Goal: Check status: Check status

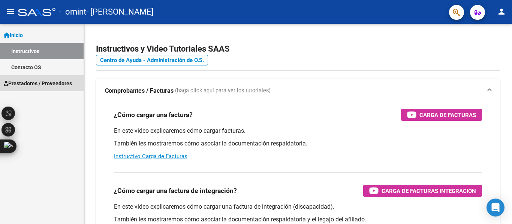
click at [29, 83] on span "Prestadores / Proveedores" at bounding box center [38, 83] width 68 height 8
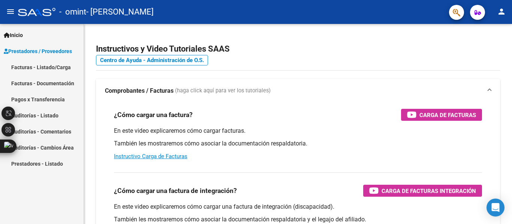
click at [29, 83] on link "Facturas - Documentación" at bounding box center [42, 83] width 84 height 16
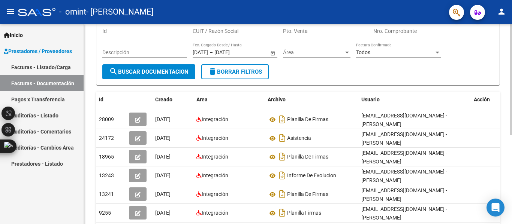
scroll to position [75, 0]
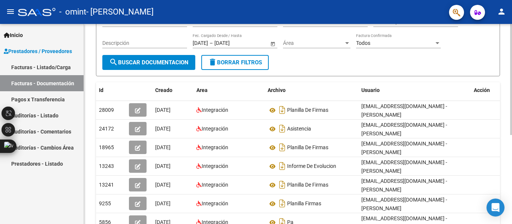
click at [512, 168] on div at bounding box center [511, 119] width 2 height 111
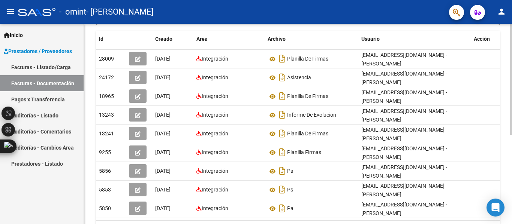
scroll to position [153, 0]
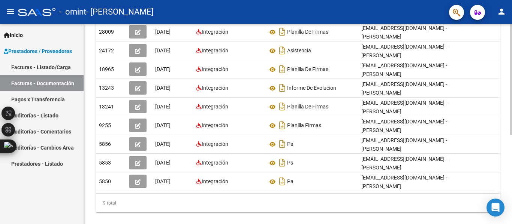
click at [510, 177] on div at bounding box center [511, 161] width 2 height 111
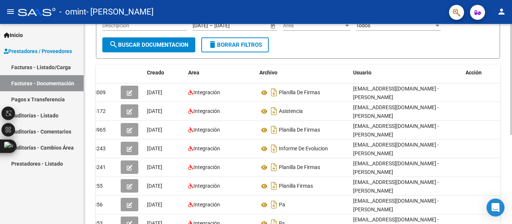
scroll to position [33, 0]
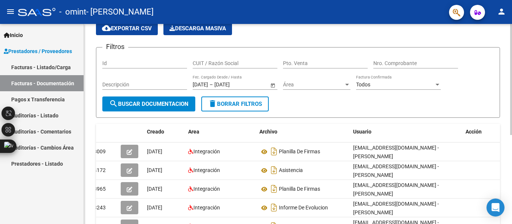
click at [510, 120] on div at bounding box center [511, 97] width 2 height 111
drag, startPoint x: 509, startPoint y: 145, endPoint x: 511, endPoint y: 157, distance: 12.5
click at [511, 157] on div "PRESTADORES -> Comprobantes - Documentación Respaldatoria cloud_download Export…" at bounding box center [299, 174] width 430 height 366
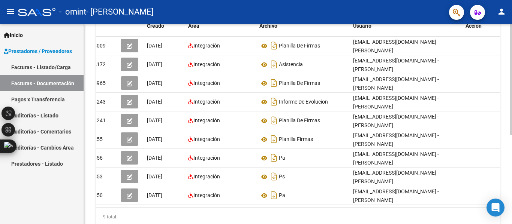
scroll to position [140, 0]
click at [509, 212] on div "PRESTADORES -> Comprobantes - Documentación Respaldatoria cloud_download Export…" at bounding box center [299, 67] width 430 height 366
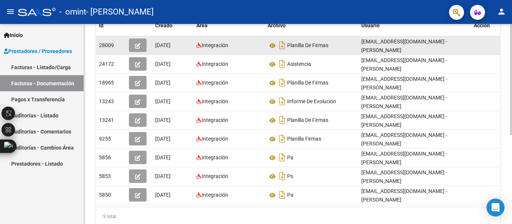
click at [191, 49] on datatable-body-cell "[DATE]" at bounding box center [172, 45] width 41 height 18
click at [455, 44] on div "[EMAIL_ADDRESS][DOMAIN_NAME] - [PERSON_NAME]" at bounding box center [414, 45] width 106 height 16
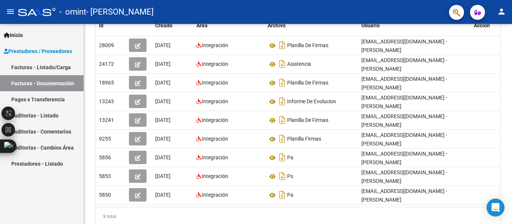
click at [55, 69] on link "Facturas - Listado/Carga" at bounding box center [42, 67] width 84 height 16
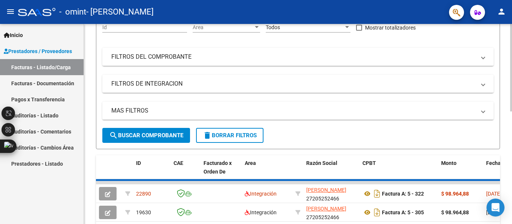
scroll to position [140, 0]
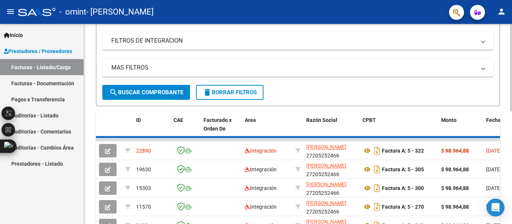
click at [509, 220] on div "Video tutorial PRESTADORES -> Listado de CPBTs Emitidos por Prestadores / Prove…" at bounding box center [298, 110] width 428 height 453
click at [511, 221] on div at bounding box center [511, 124] width 2 height 200
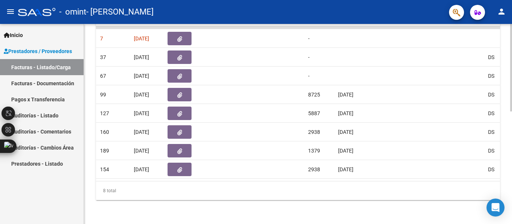
scroll to position [58, 0]
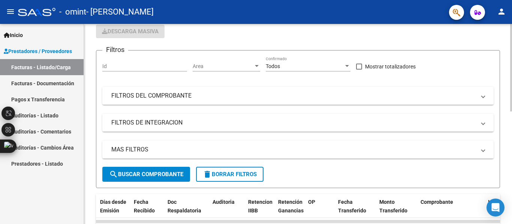
click at [510, 28] on div at bounding box center [511, 124] width 2 height 200
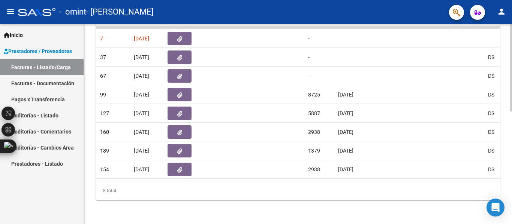
click at [511, 218] on div at bounding box center [511, 124] width 2 height 200
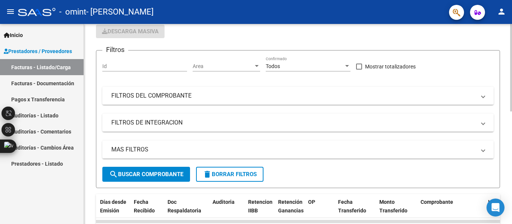
click at [510, 33] on div at bounding box center [511, 124] width 2 height 200
click at [509, 54] on div "Video tutorial PRESTADORES -> Listado de CPBTs Emitidos por Prestadores / Prove…" at bounding box center [298, 191] width 428 height 451
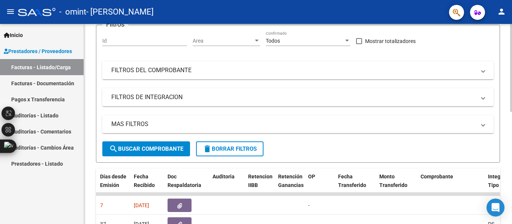
click at [511, 76] on div at bounding box center [511, 105] width 2 height 88
click at [508, 106] on div "Video tutorial PRESTADORES -> Listado de CPBTs Emitidos por Prestadores / Prove…" at bounding box center [299, 166] width 430 height 451
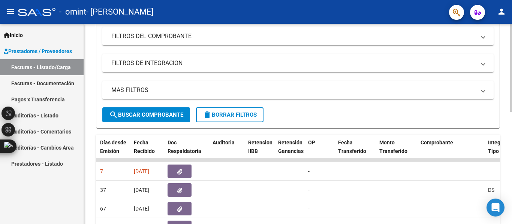
click at [509, 218] on div "Video tutorial PRESTADORES -> Listado de CPBTs Emitidos por Prestadores / Prove…" at bounding box center [298, 132] width 428 height 451
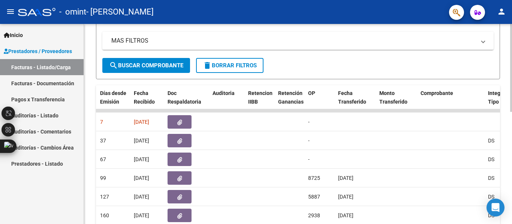
click at [510, 174] on div at bounding box center [511, 143] width 2 height 88
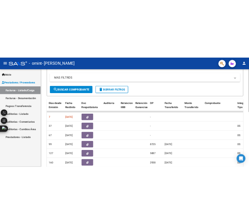
scroll to position [166, 0]
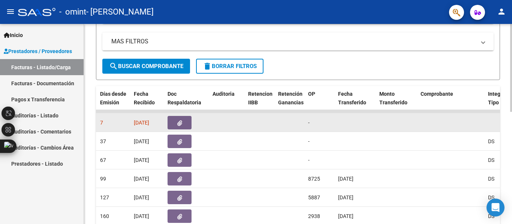
click at [308, 123] on datatable-body-cell "-" at bounding box center [320, 123] width 30 height 18
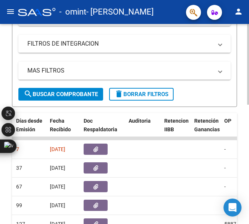
scroll to position [195, 0]
